Goal: Information Seeking & Learning: Find specific fact

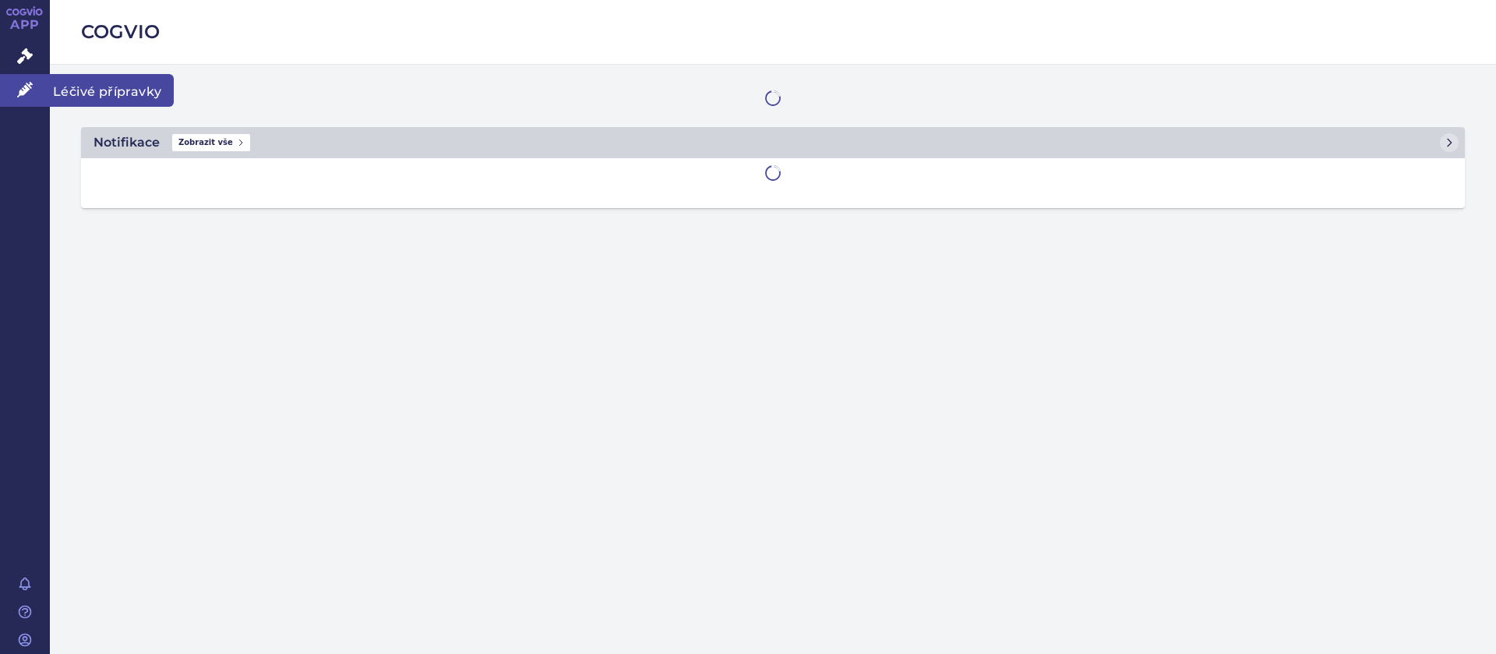
click at [19, 87] on icon at bounding box center [25, 90] width 16 height 16
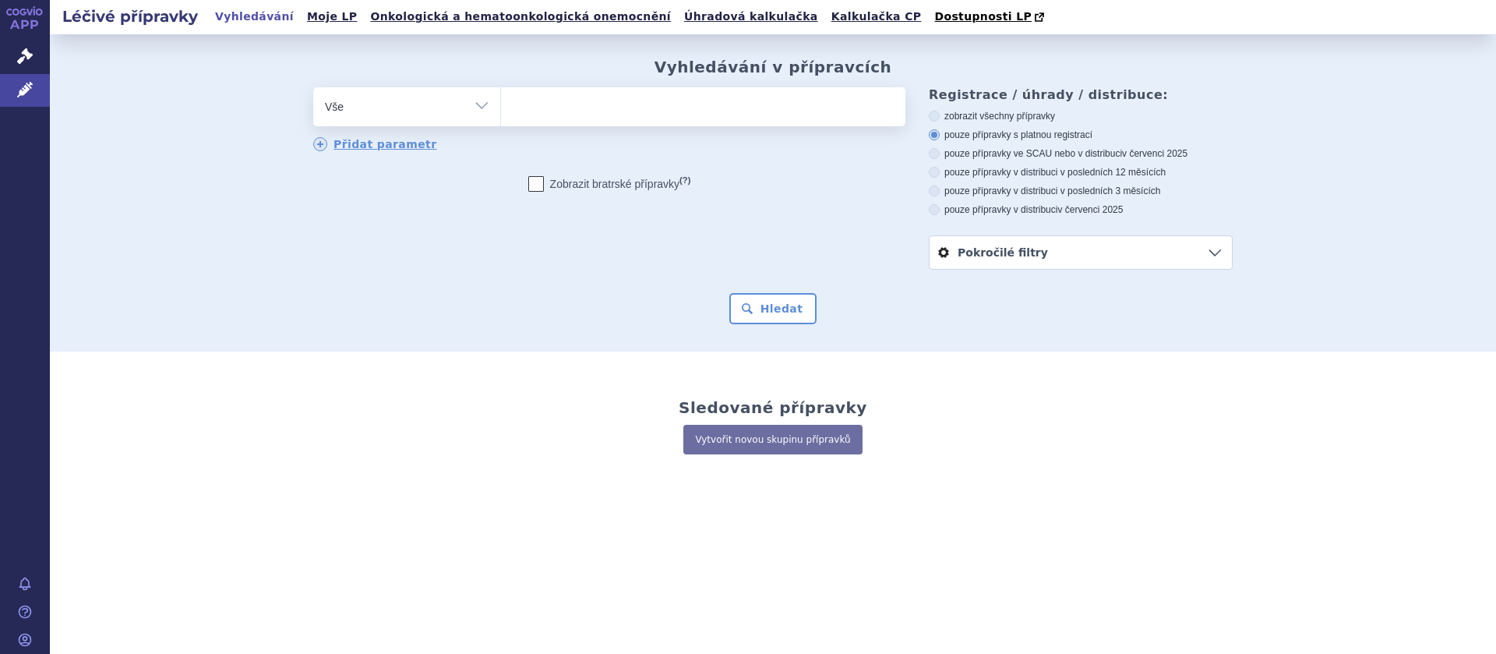
click at [617, 129] on div "odstranit Vše Přípravek/SUKL kód MAH VPOIS ATC/Aktivní látka" at bounding box center [609, 119] width 592 height 65
click at [607, 106] on ul at bounding box center [703, 103] width 404 height 33
click at [501, 106] on select at bounding box center [500, 106] width 1 height 39
type input "en"
type input "ent"
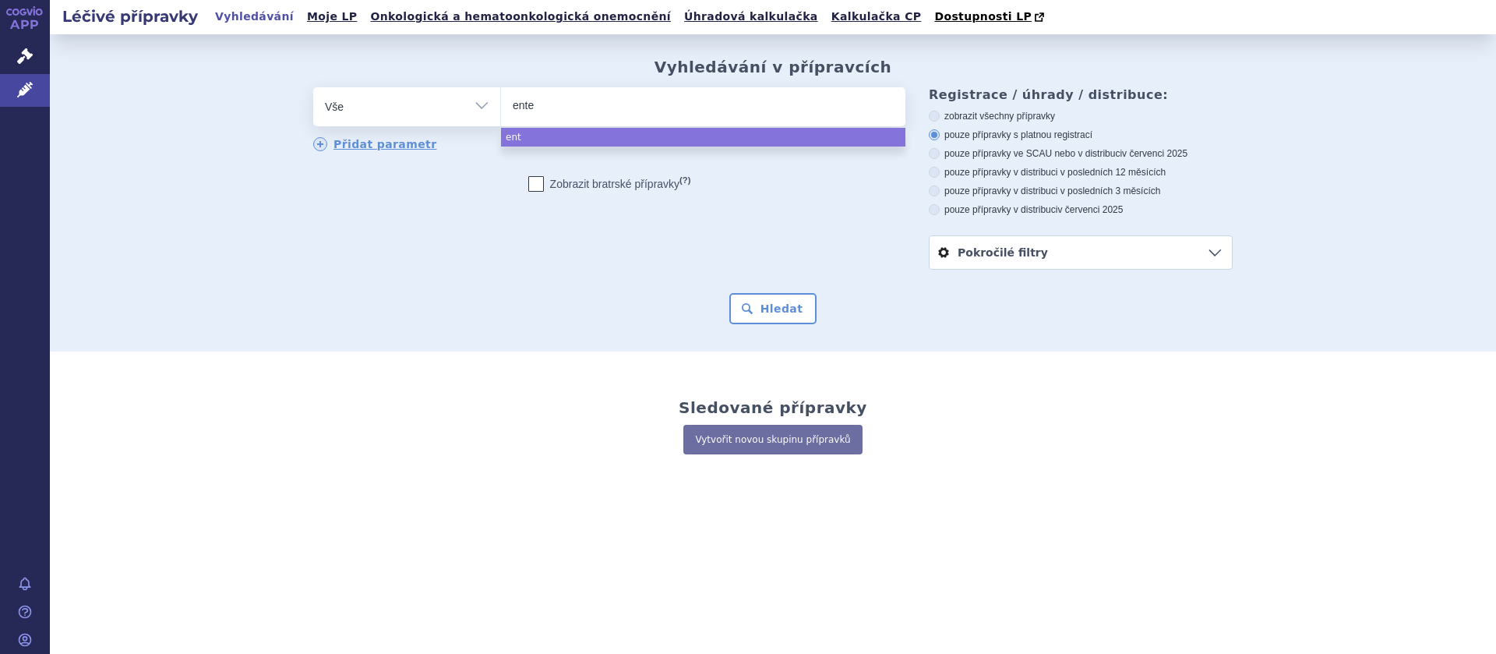
type input "enter"
type input "entero"
type input "enterol"
select select "enterol"
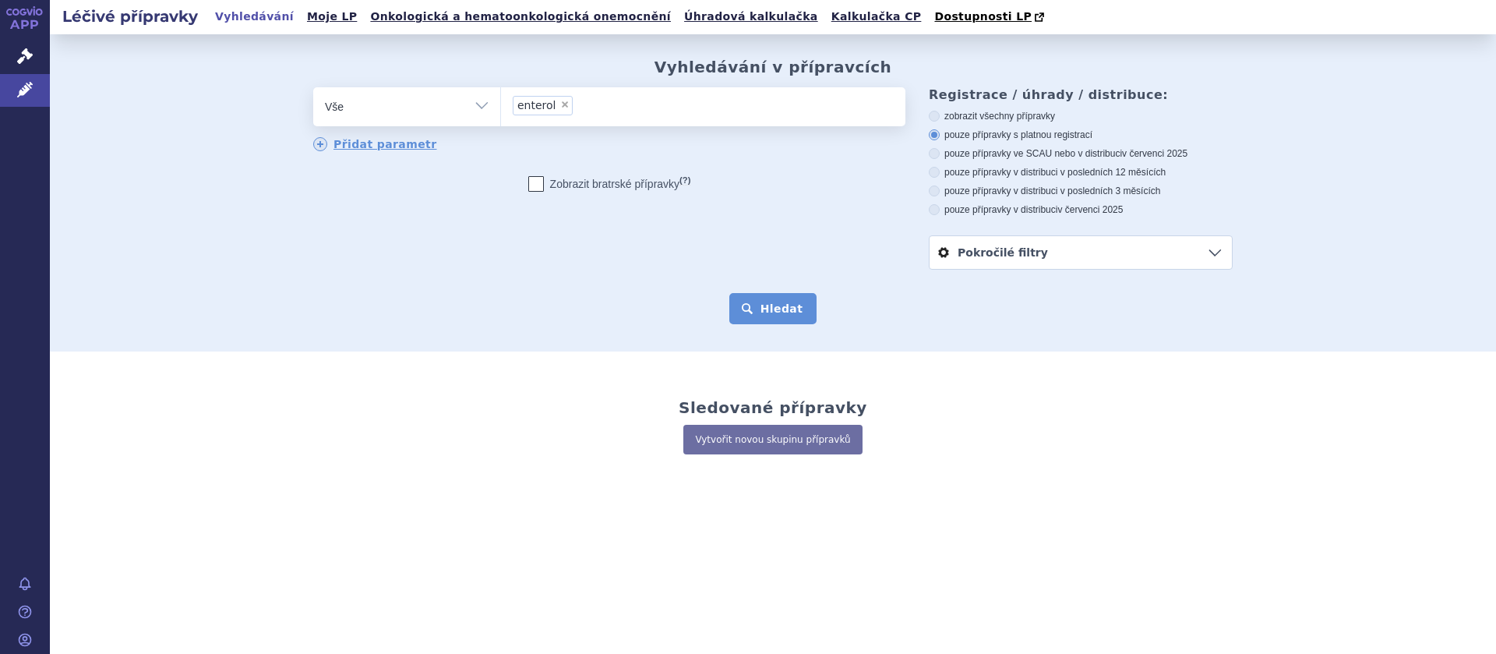
click at [793, 311] on button "Hledat" at bounding box center [773, 308] width 88 height 31
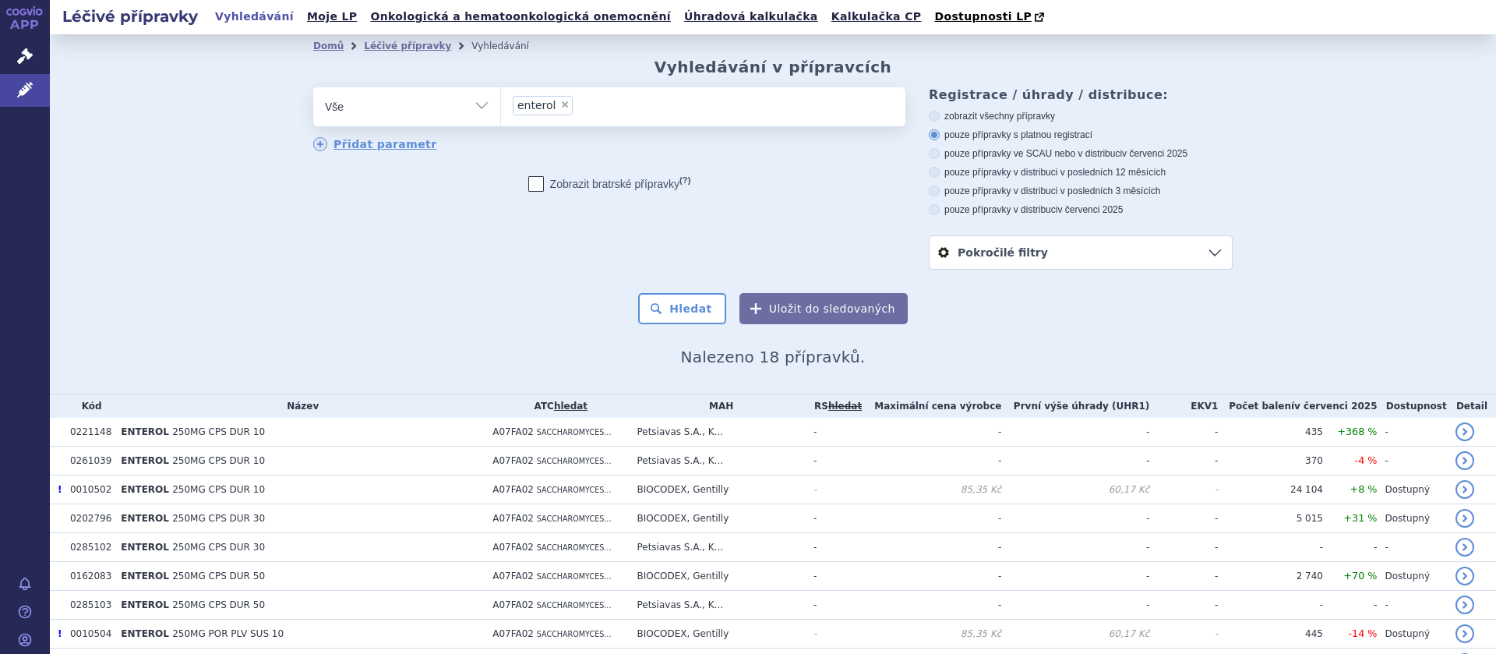
click at [934, 213] on icon at bounding box center [934, 209] width 11 height 11
click at [934, 213] on input "pouze přípravky v distribuci v červenci 2025" at bounding box center [935, 212] width 10 height 10
radio input "true"
click at [684, 312] on button "Hledat" at bounding box center [682, 308] width 88 height 31
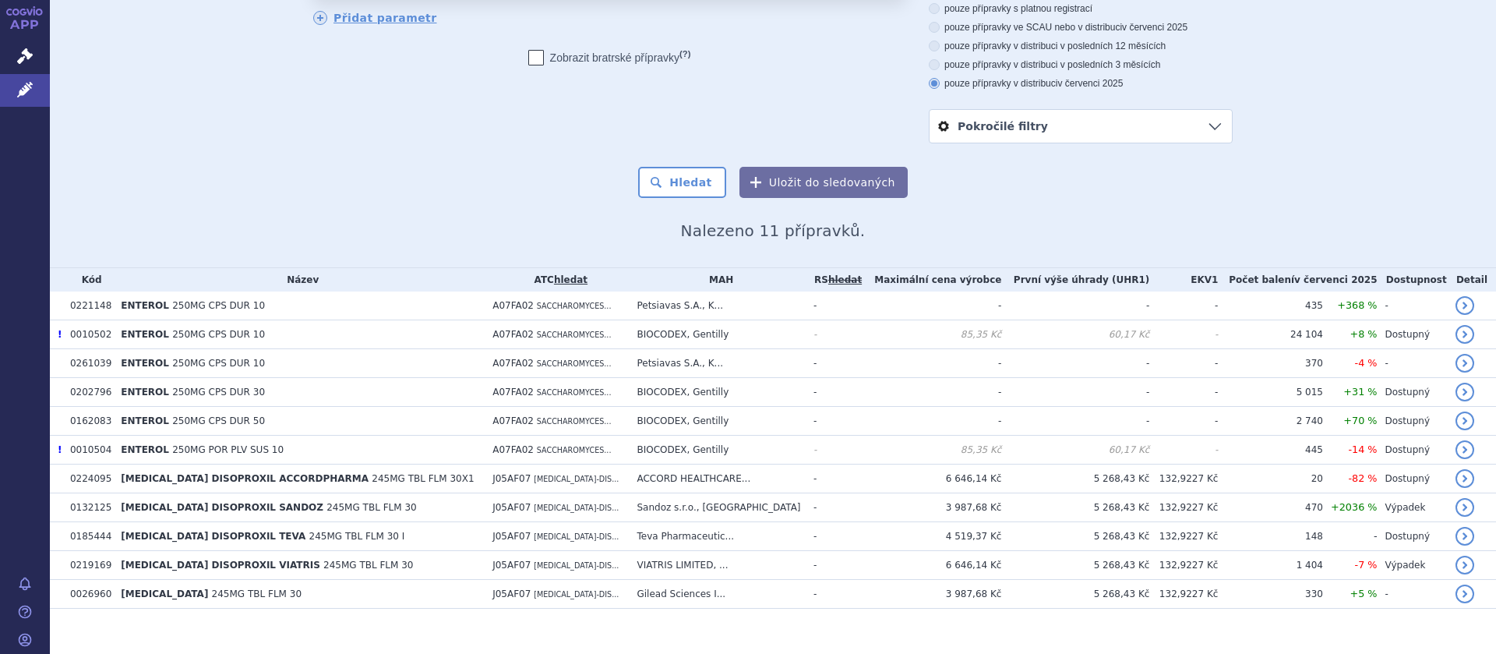
scroll to position [145, 0]
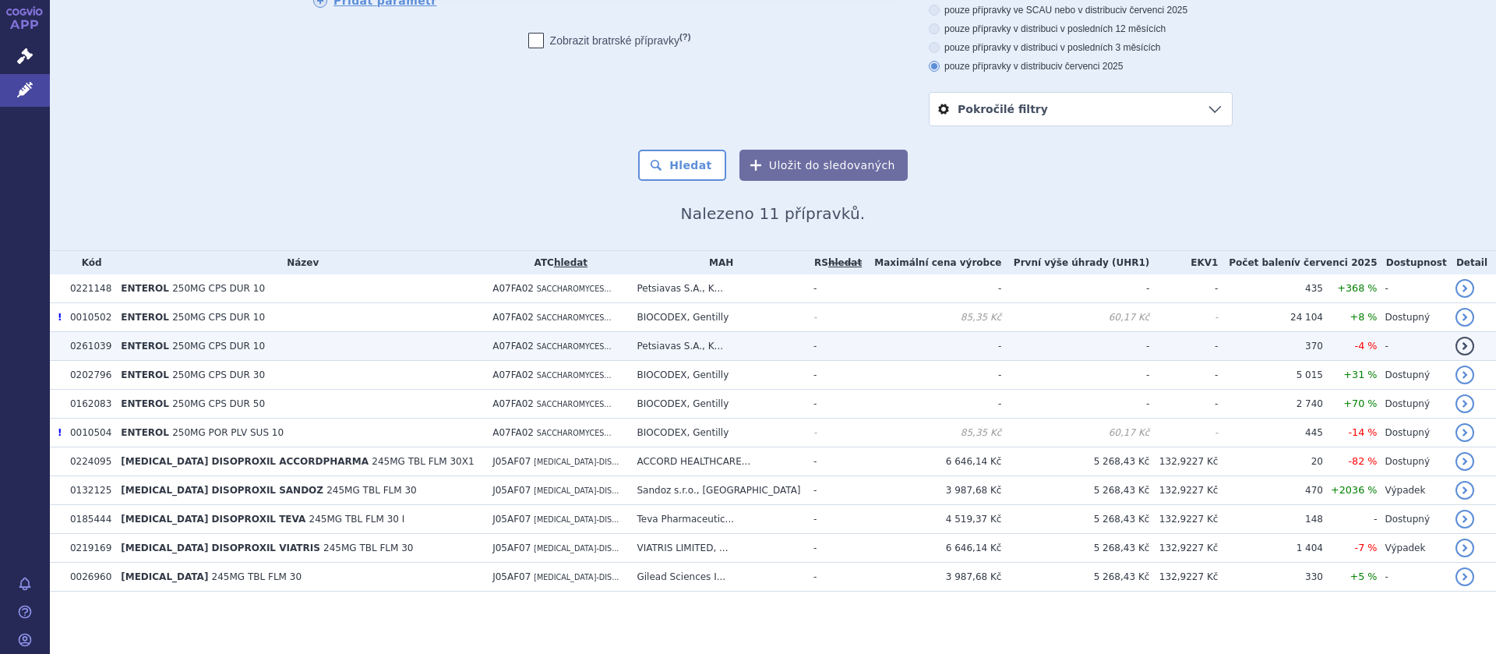
click at [705, 342] on td "Petsiavas S.A., K..." at bounding box center [717, 346] width 177 height 29
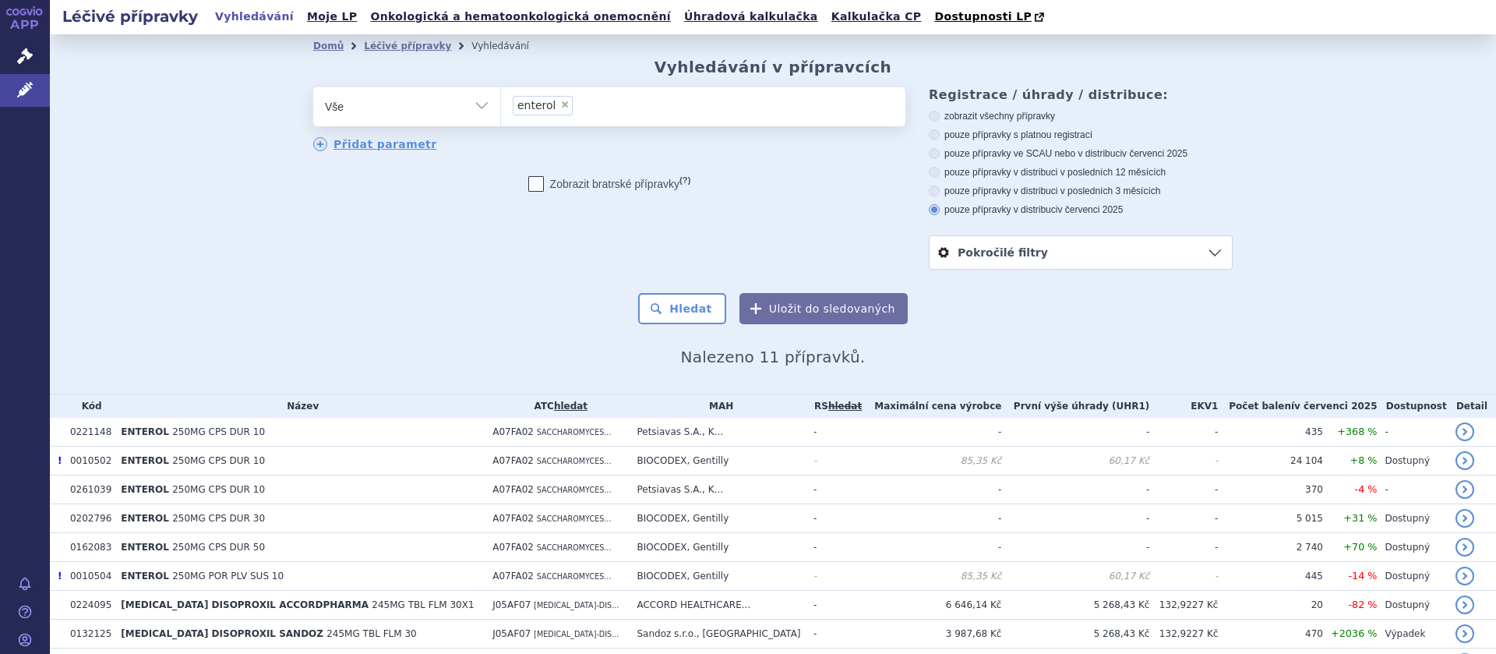
scroll to position [145, 0]
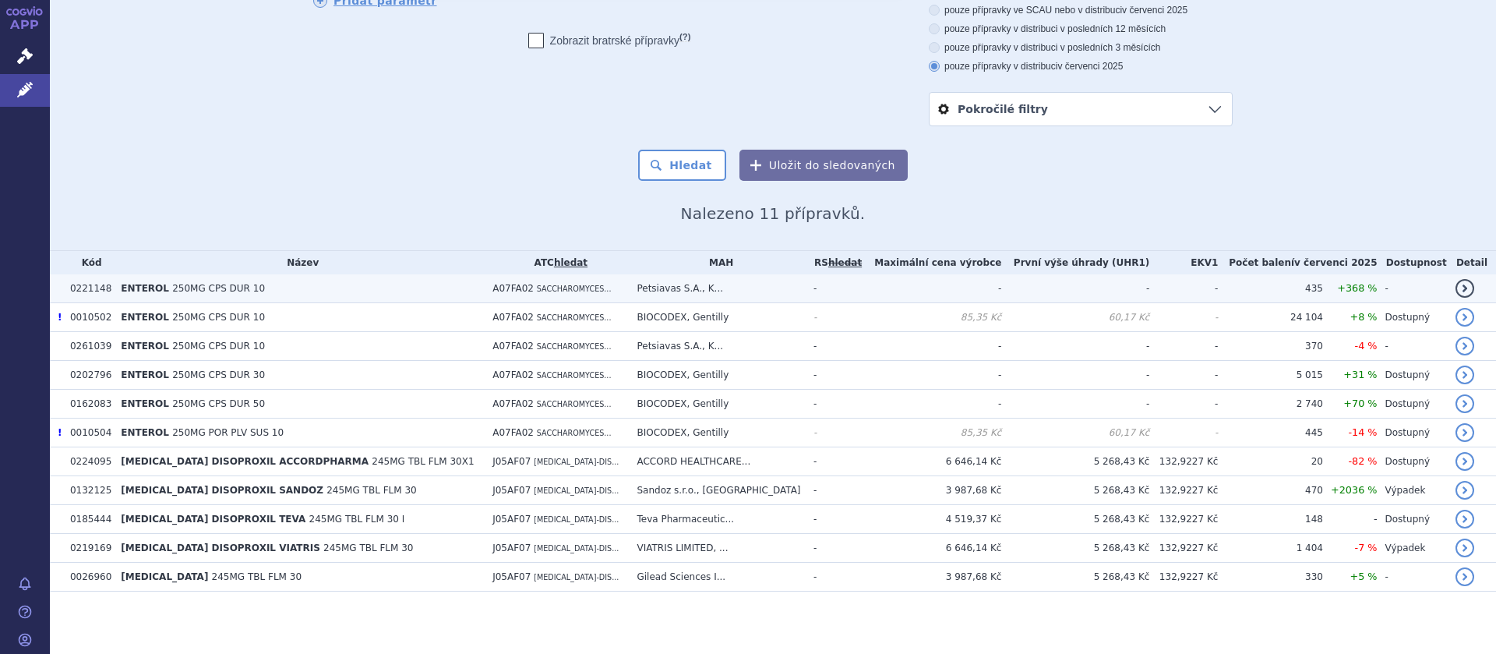
click at [708, 288] on td "Petsiavas S.A., K..." at bounding box center [717, 288] width 177 height 29
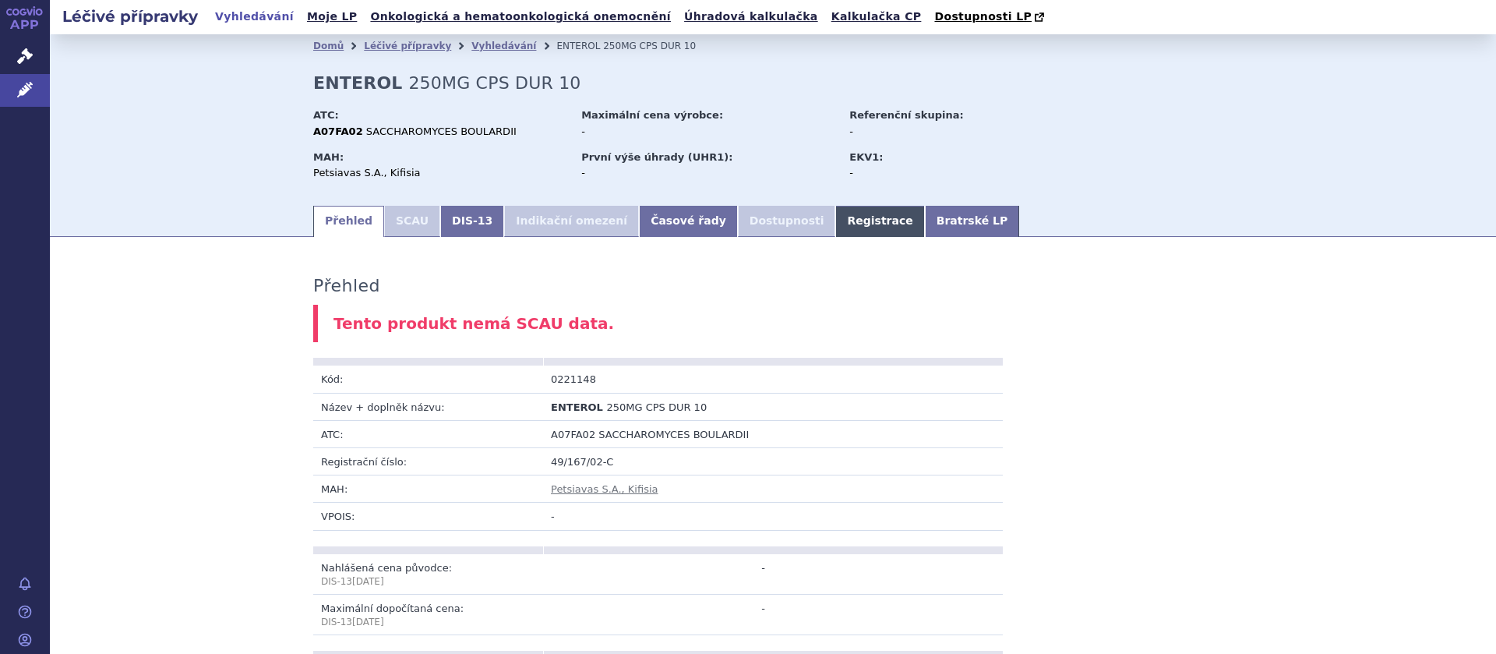
click at [835, 224] on link "Registrace" at bounding box center [879, 221] width 89 height 31
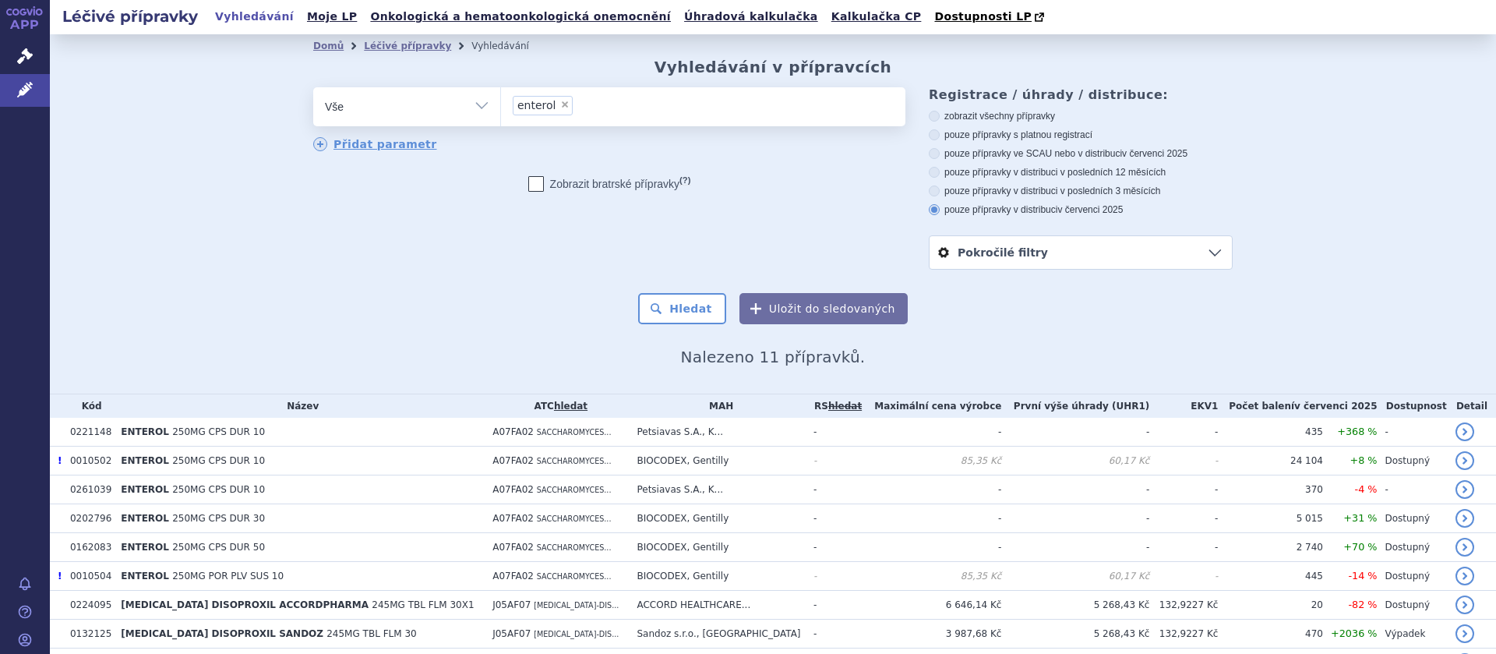
scroll to position [145, 0]
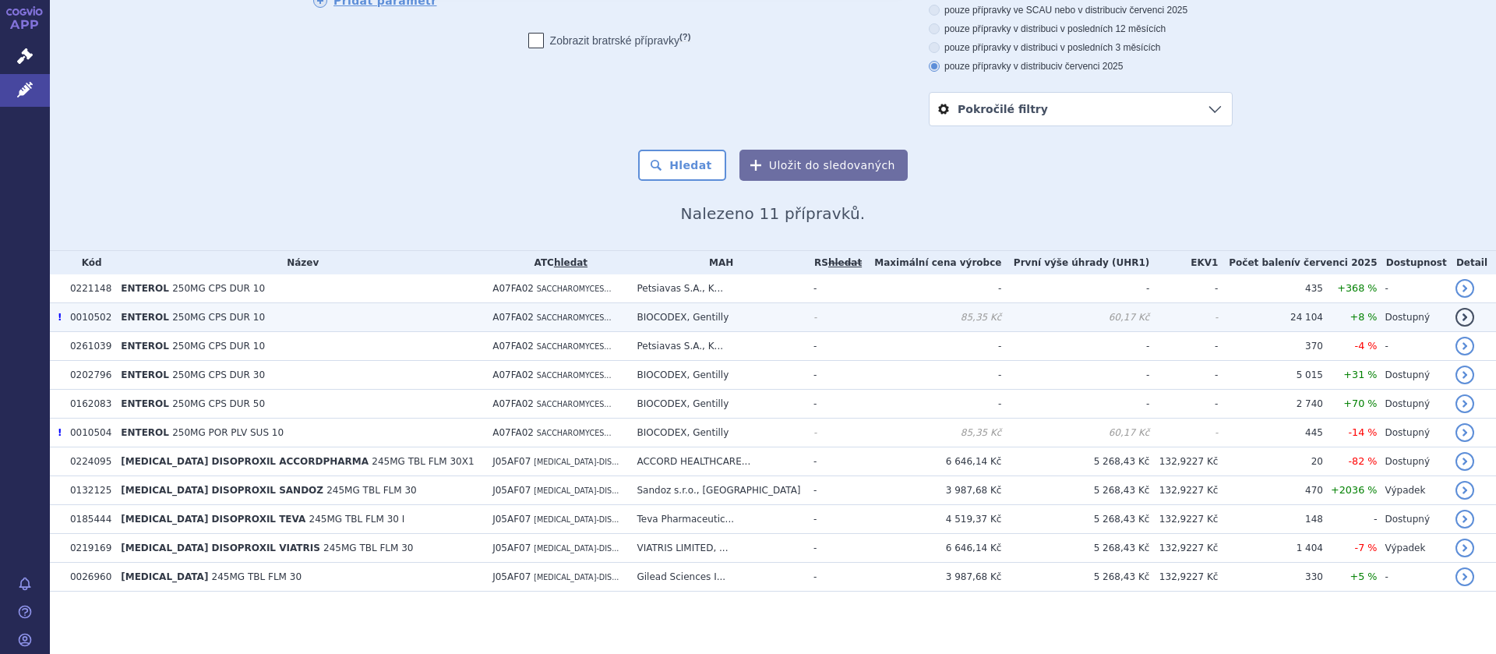
click at [597, 307] on td "A07FA02 SACCHAROMYCES..." at bounding box center [557, 317] width 144 height 29
